Goal: Information Seeking & Learning: Learn about a topic

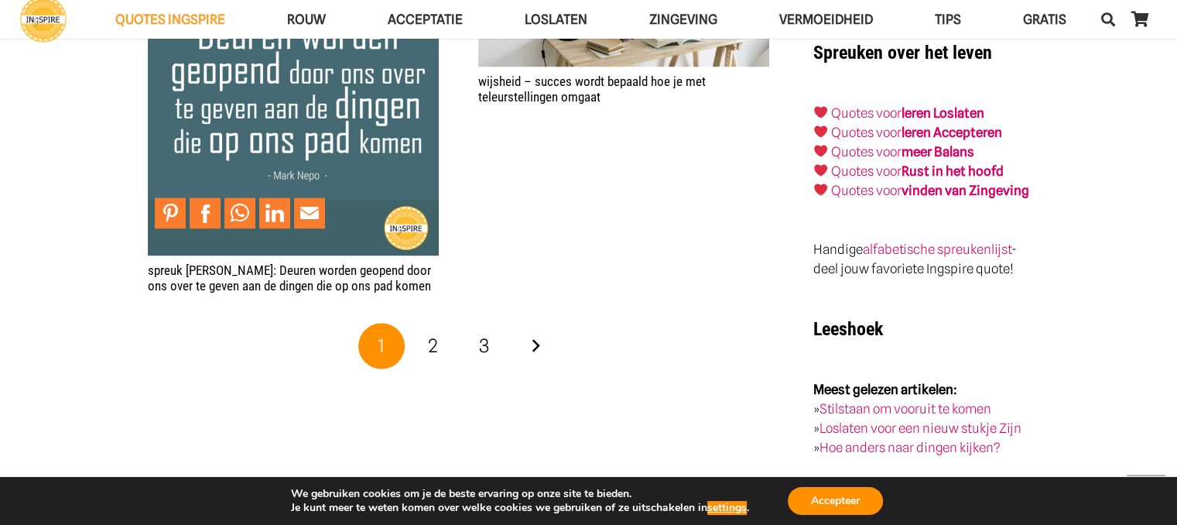
scroll to position [2708, 0]
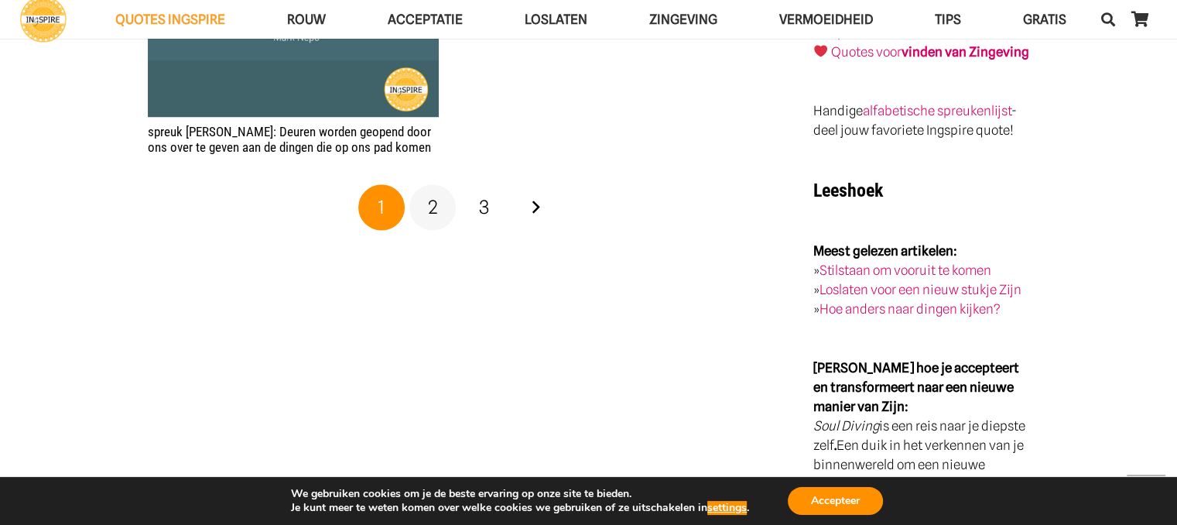
click at [436, 196] on span "2" at bounding box center [433, 207] width 10 height 22
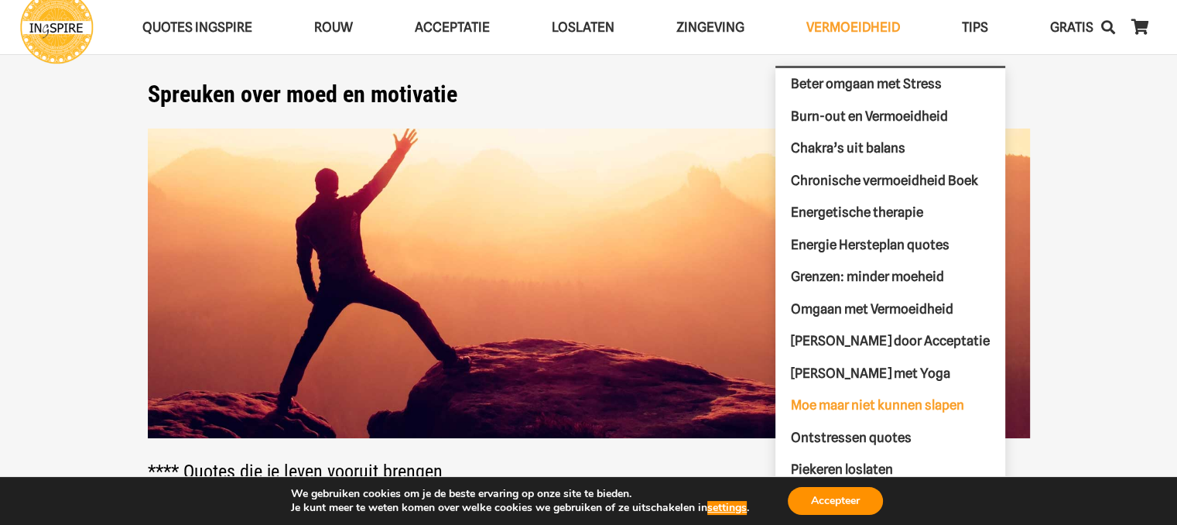
click at [876, 401] on span "Moe maar niet kunnen slapen" at bounding box center [877, 404] width 173 height 15
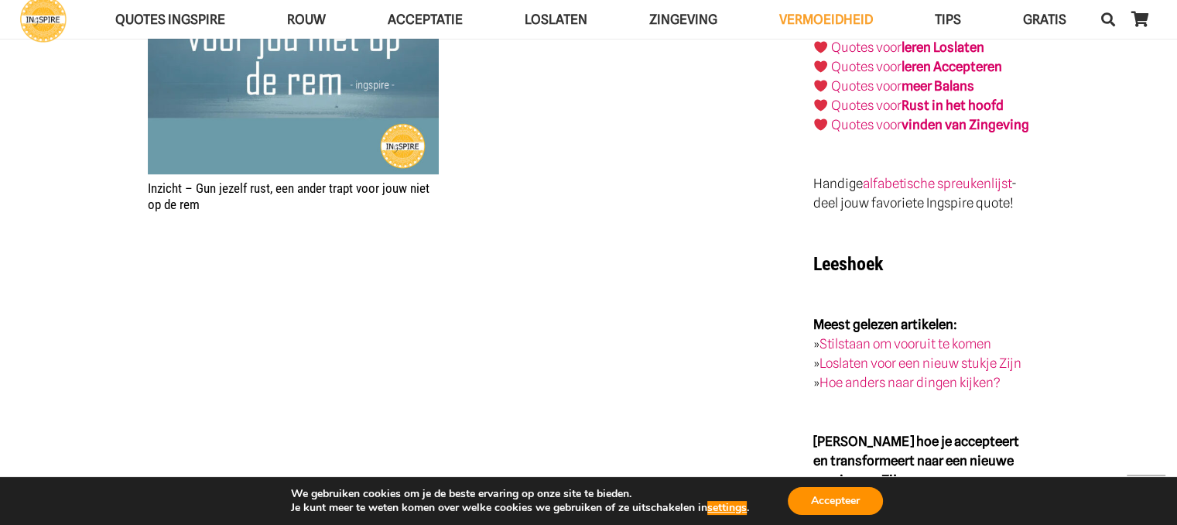
scroll to position [2940, 0]
